Goal: Check status

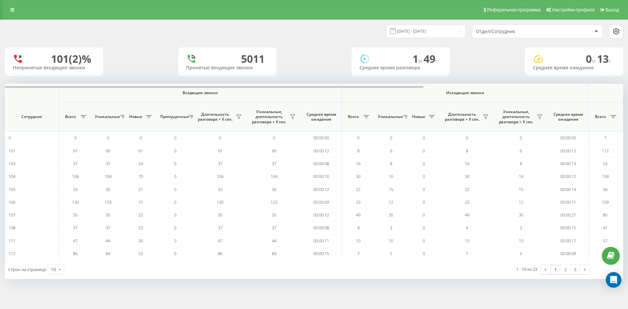
click at [494, 31] on div "Отдел/Сотрудник" at bounding box center [515, 32] width 78 height 6
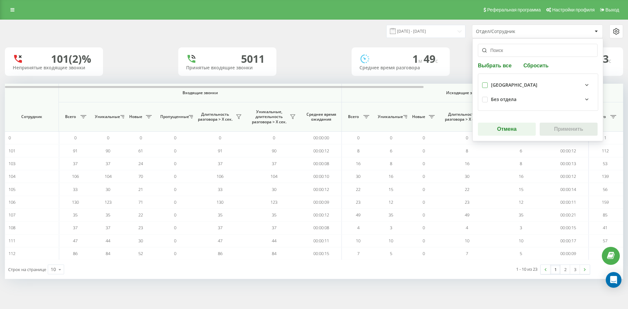
click at [486, 82] on label at bounding box center [485, 82] width 6 height 0
checkbox input "true"
click at [555, 133] on button "Применить" at bounding box center [569, 129] width 58 height 13
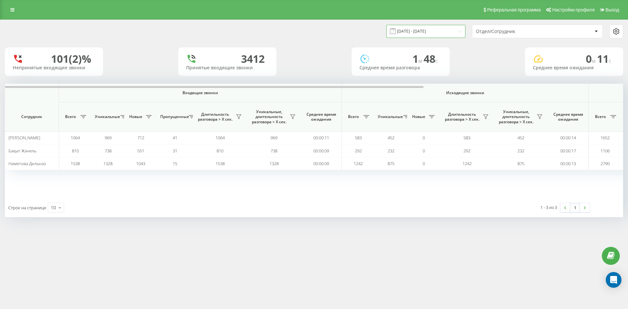
click at [425, 33] on input "[DATE] - [DATE]" at bounding box center [425, 31] width 79 height 13
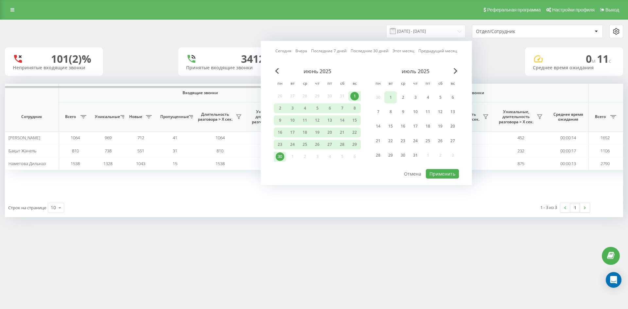
click at [391, 96] on div "1" at bounding box center [390, 97] width 9 height 9
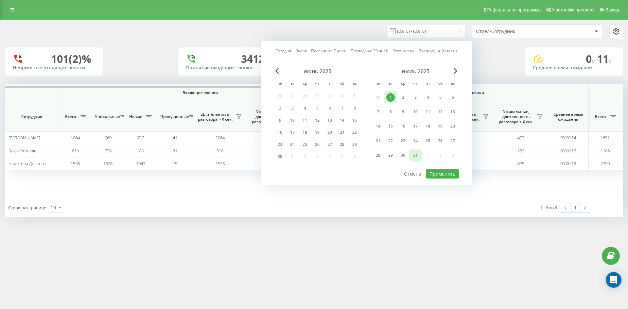
click at [415, 156] on div "31" at bounding box center [415, 155] width 9 height 9
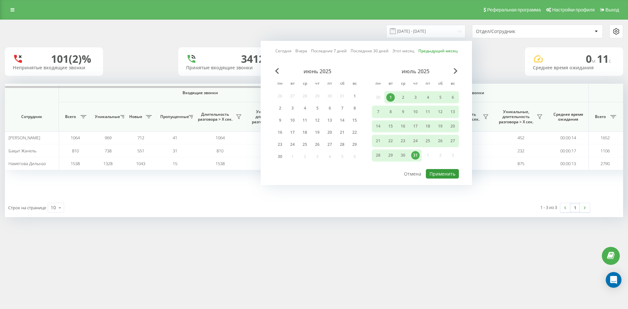
click at [439, 176] on button "Применить" at bounding box center [442, 173] width 33 height 9
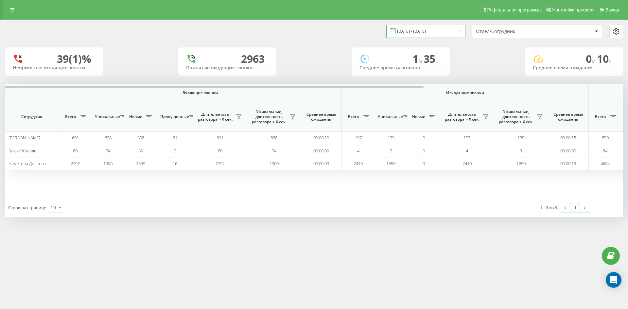
click at [434, 33] on input "[DATE] - [DATE]" at bounding box center [425, 31] width 79 height 13
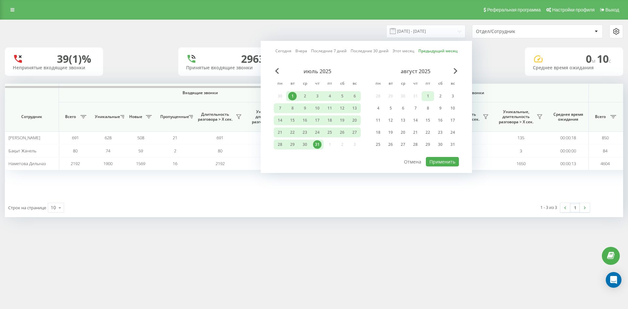
click at [427, 95] on div "1" at bounding box center [428, 96] width 9 height 9
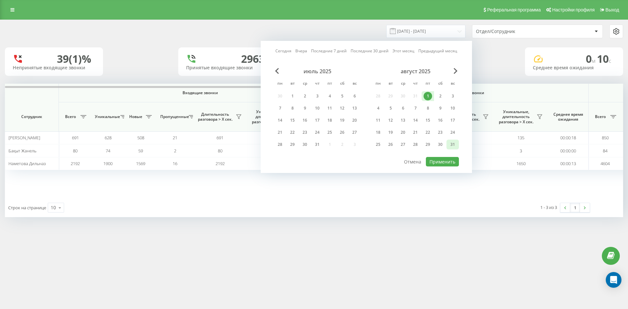
click at [453, 145] on div "31" at bounding box center [452, 144] width 9 height 9
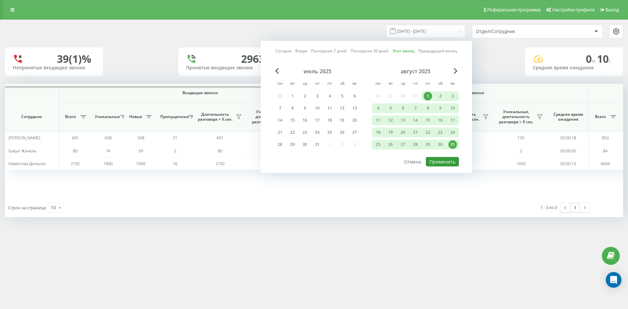
click at [443, 163] on button "Применить" at bounding box center [442, 161] width 33 height 9
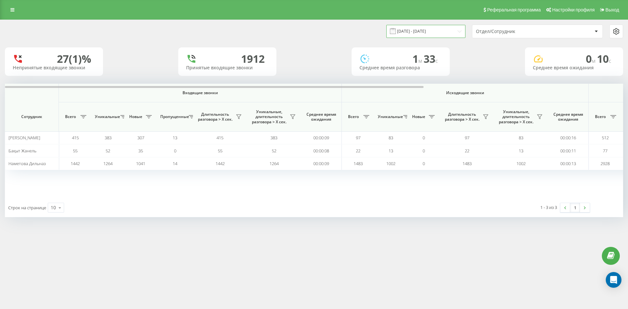
click at [446, 32] on input "[DATE] - [DATE]" at bounding box center [425, 31] width 79 height 13
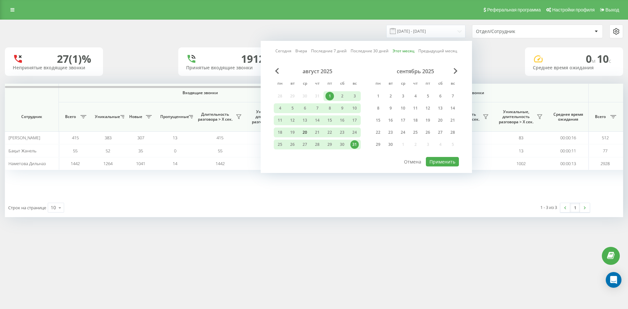
click at [305, 132] on div "20" at bounding box center [305, 132] width 9 height 9
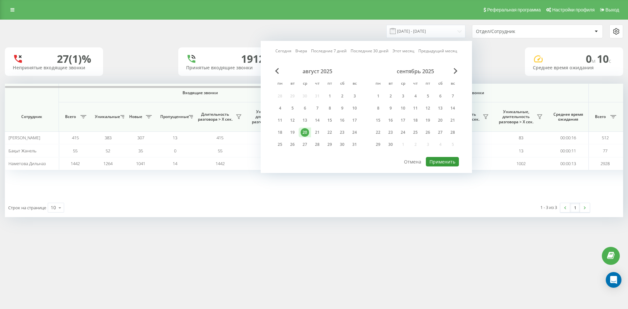
click at [437, 160] on button "Применить" at bounding box center [442, 161] width 33 height 9
type input "[DATE] - [DATE]"
